Goal: Task Accomplishment & Management: Manage account settings

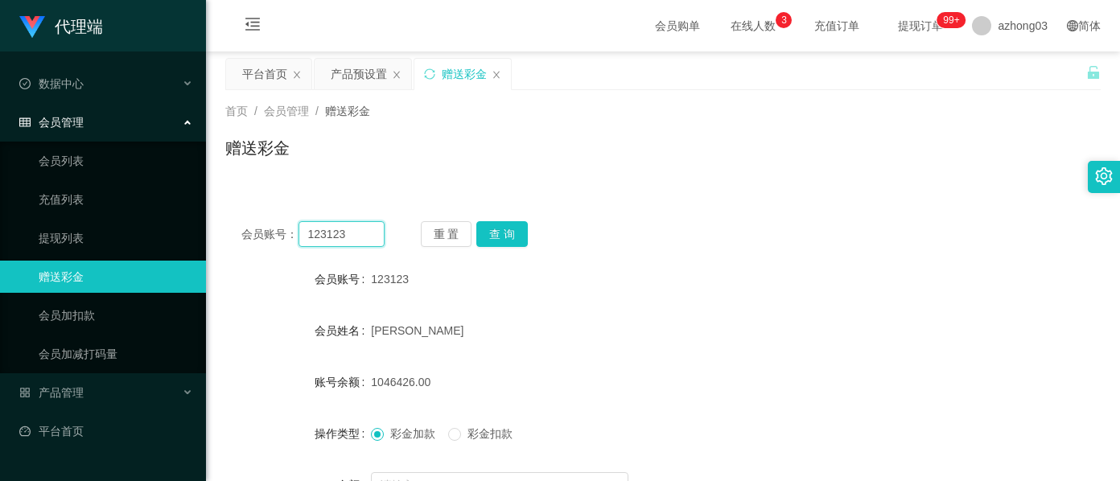
drag, startPoint x: 0, startPoint y: 0, endPoint x: 253, endPoint y: 224, distance: 337.3
click at [253, 224] on div "会员账号： 123123" at bounding box center [312, 234] width 143 height 26
paste input "9782"
type input "9782"
click at [494, 230] on button "查 询" at bounding box center [501, 234] width 51 height 26
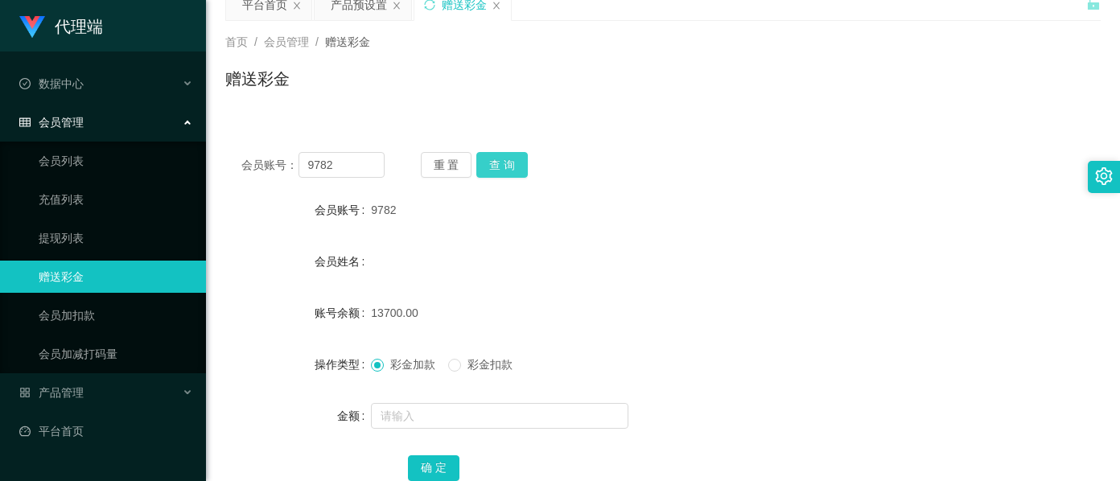
scroll to position [107, 0]
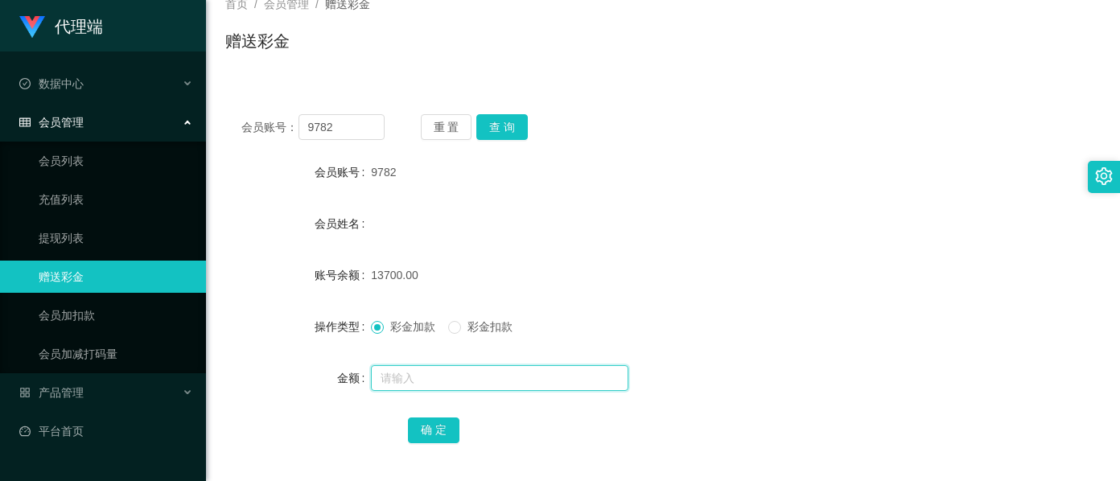
click at [421, 387] on input "text" at bounding box center [499, 378] width 257 height 26
type input "8000"
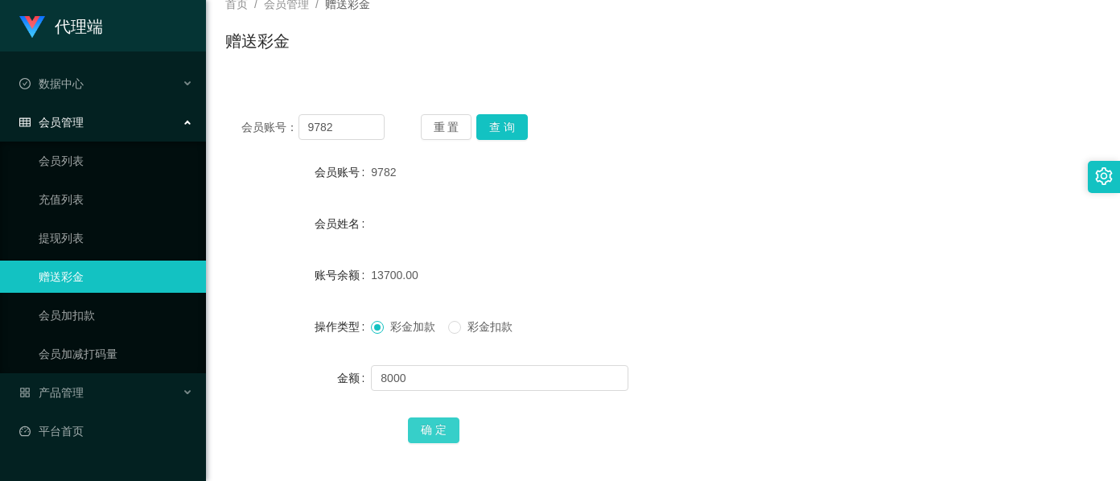
click at [428, 438] on button "确 定" at bounding box center [433, 430] width 51 height 26
click at [509, 129] on button "查 询" at bounding box center [501, 127] width 51 height 26
click at [507, 130] on button "查 询" at bounding box center [501, 127] width 51 height 26
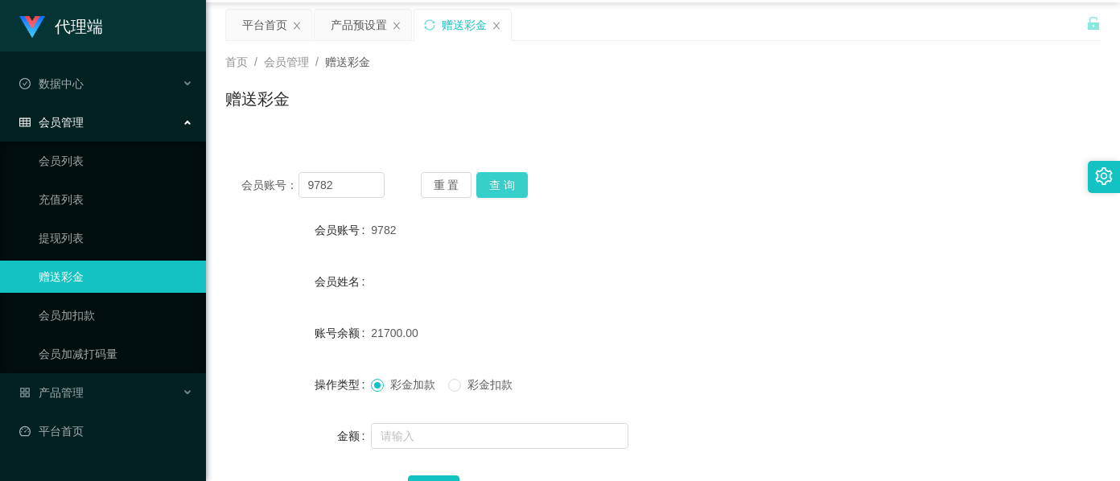
scroll to position [0, 0]
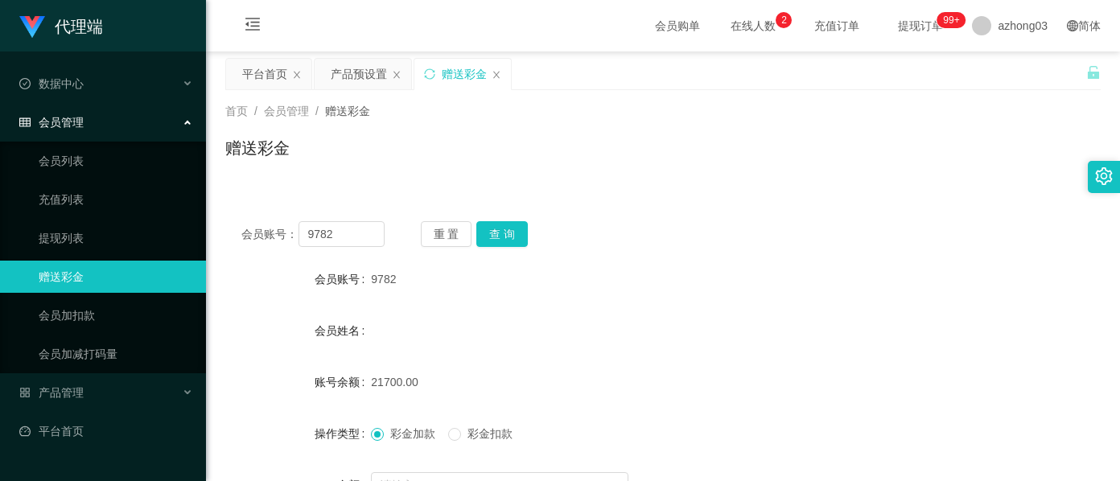
click at [349, 84] on div "产品预设置" at bounding box center [359, 74] width 56 height 31
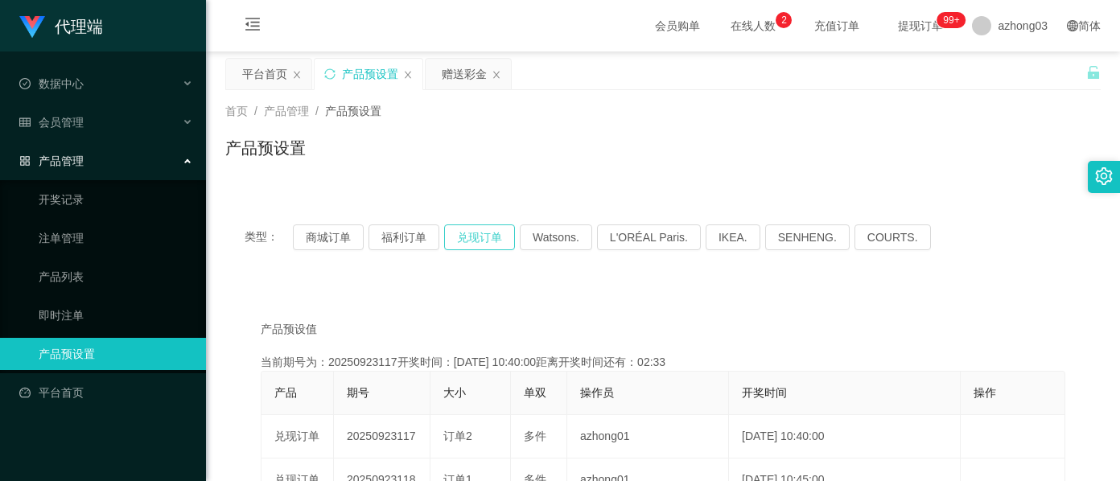
click at [496, 232] on button "兑现订单" at bounding box center [479, 237] width 71 height 26
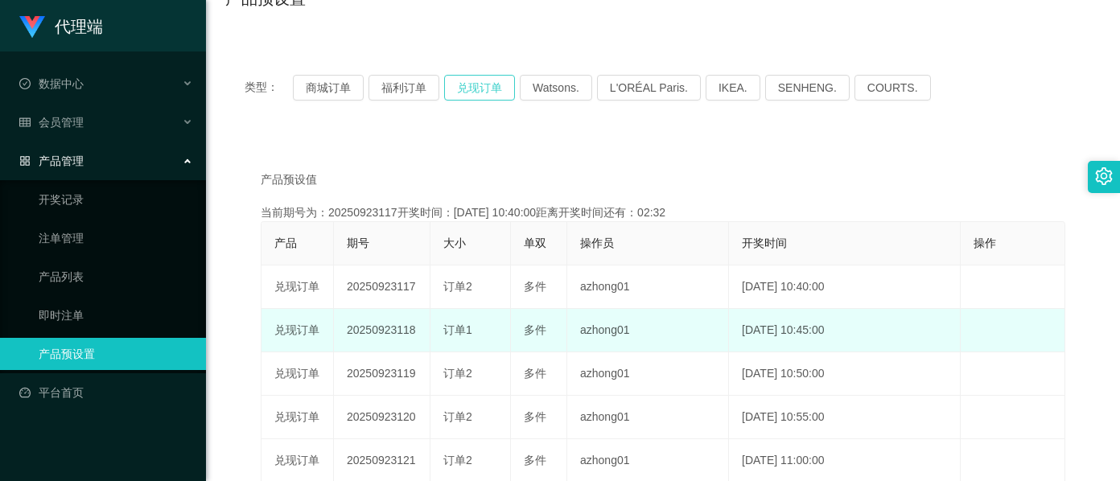
scroll to position [214, 0]
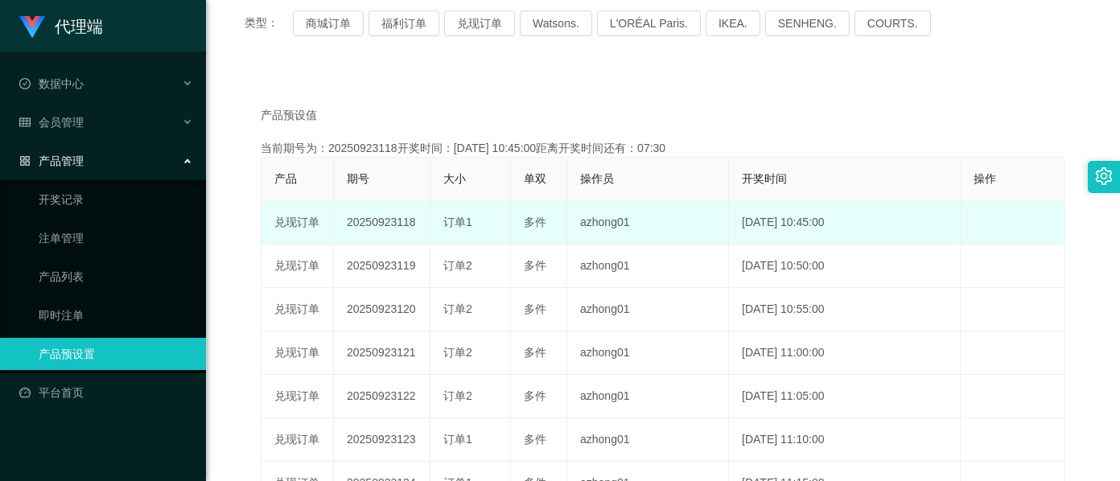
click at [364, 227] on td "20250923118" at bounding box center [382, 222] width 97 height 43
copy td "20250923118"
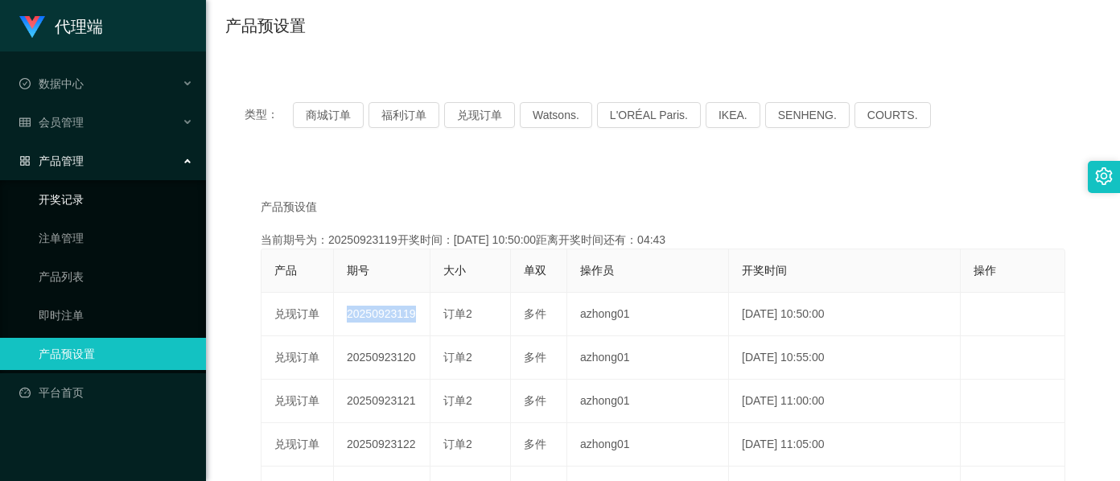
scroll to position [0, 0]
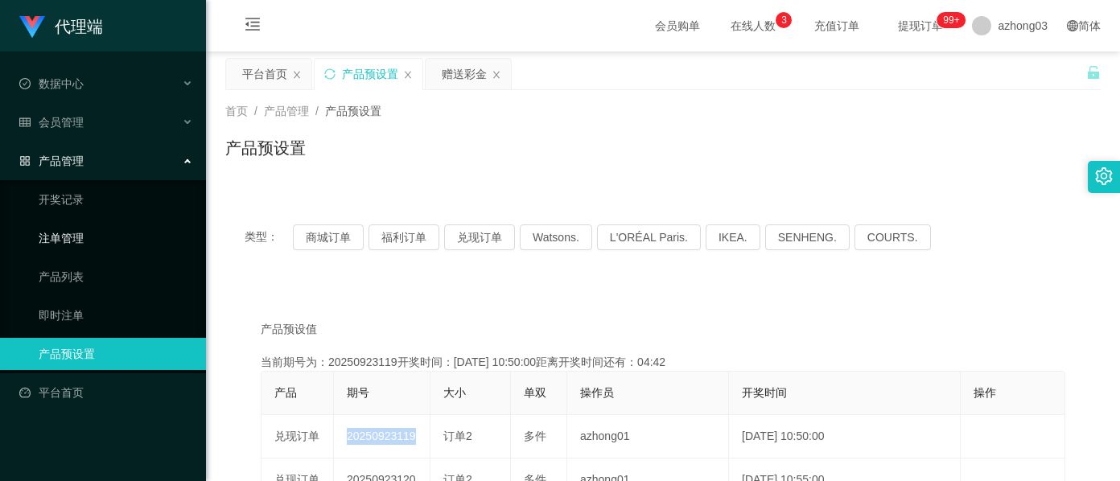
click at [81, 230] on link "注单管理" at bounding box center [116, 238] width 154 height 32
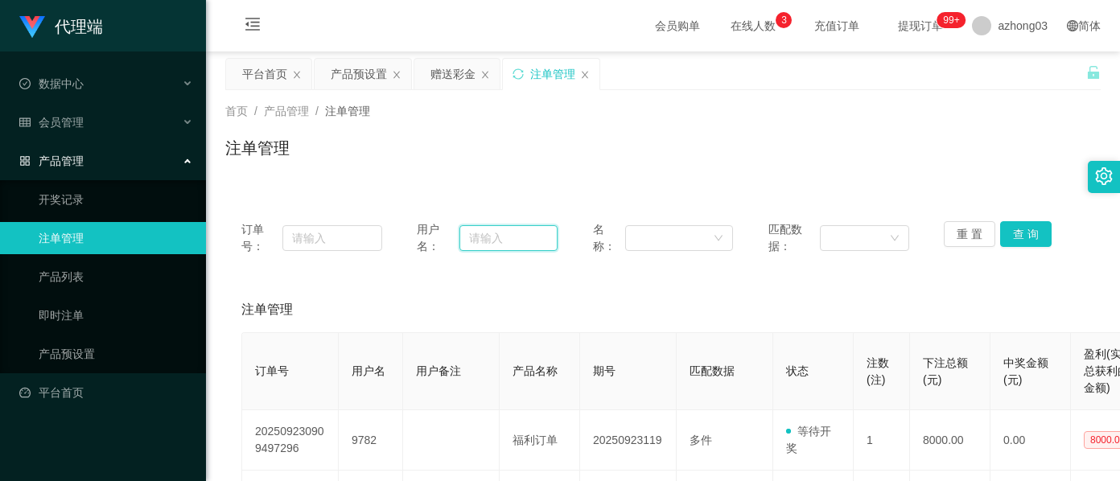
click at [506, 232] on input "text" at bounding box center [508, 238] width 98 height 26
paste input "9782"
type input "9782"
click at [1024, 235] on button "查 询" at bounding box center [1025, 234] width 51 height 26
